Goal: Find specific page/section: Find specific page/section

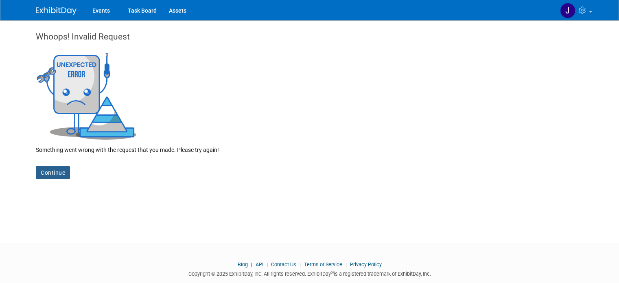
click at [52, 173] on link "Continue" at bounding box center [53, 172] width 34 height 13
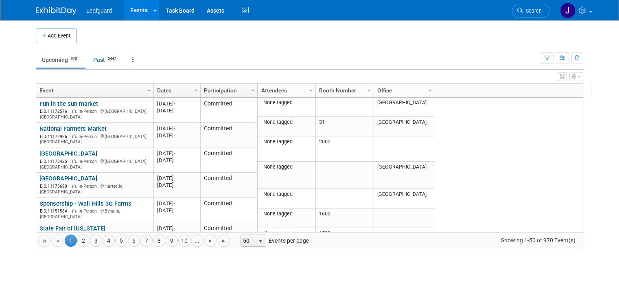
scroll to position [78, 0]
